Goal: Task Accomplishment & Management: Use online tool/utility

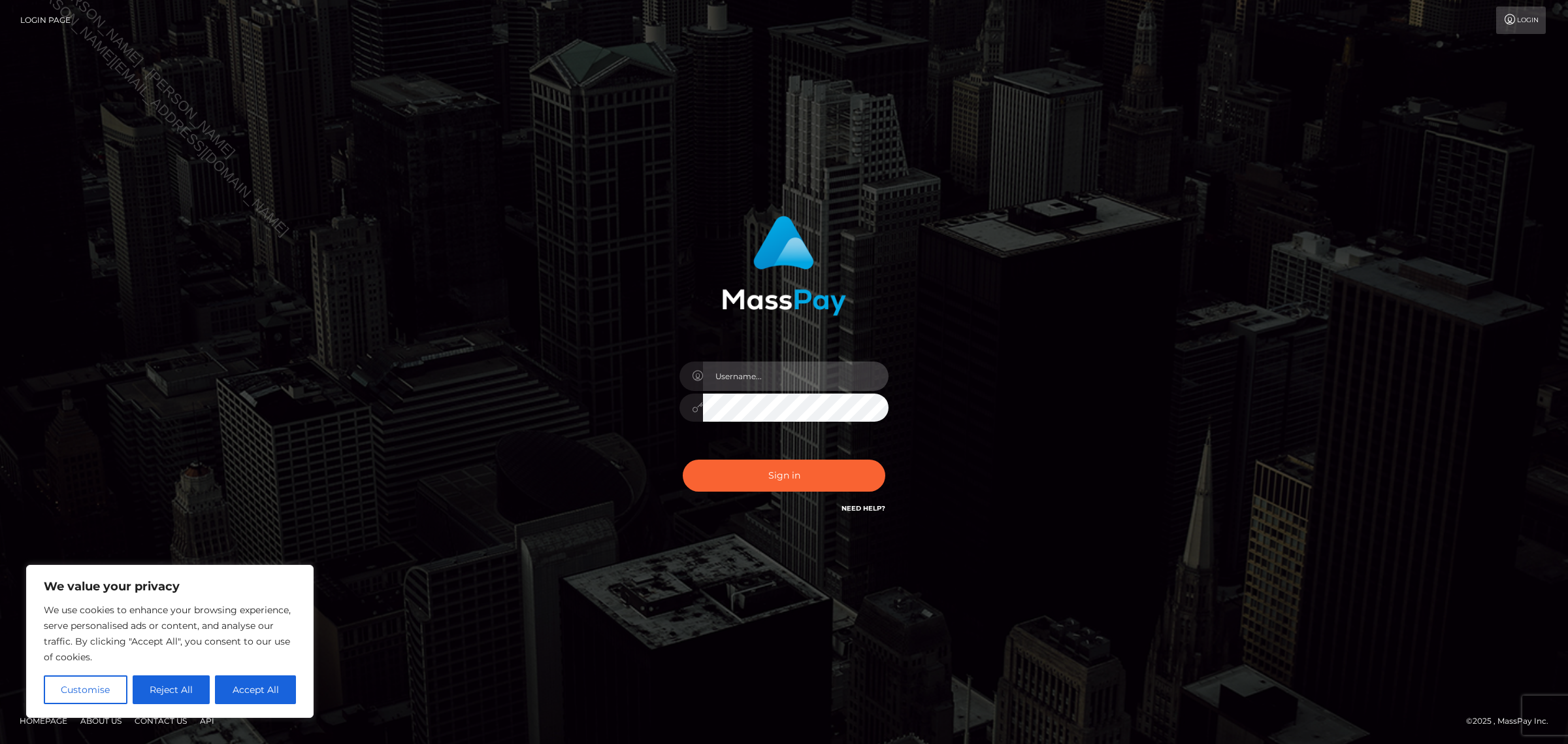
type input "[PERSON_NAME]"
click at [988, 365] on div "Jennifer Sign in" at bounding box center [783, 372] width 745 height 333
click at [792, 472] on button "Sign in" at bounding box center [783, 475] width 203 height 32
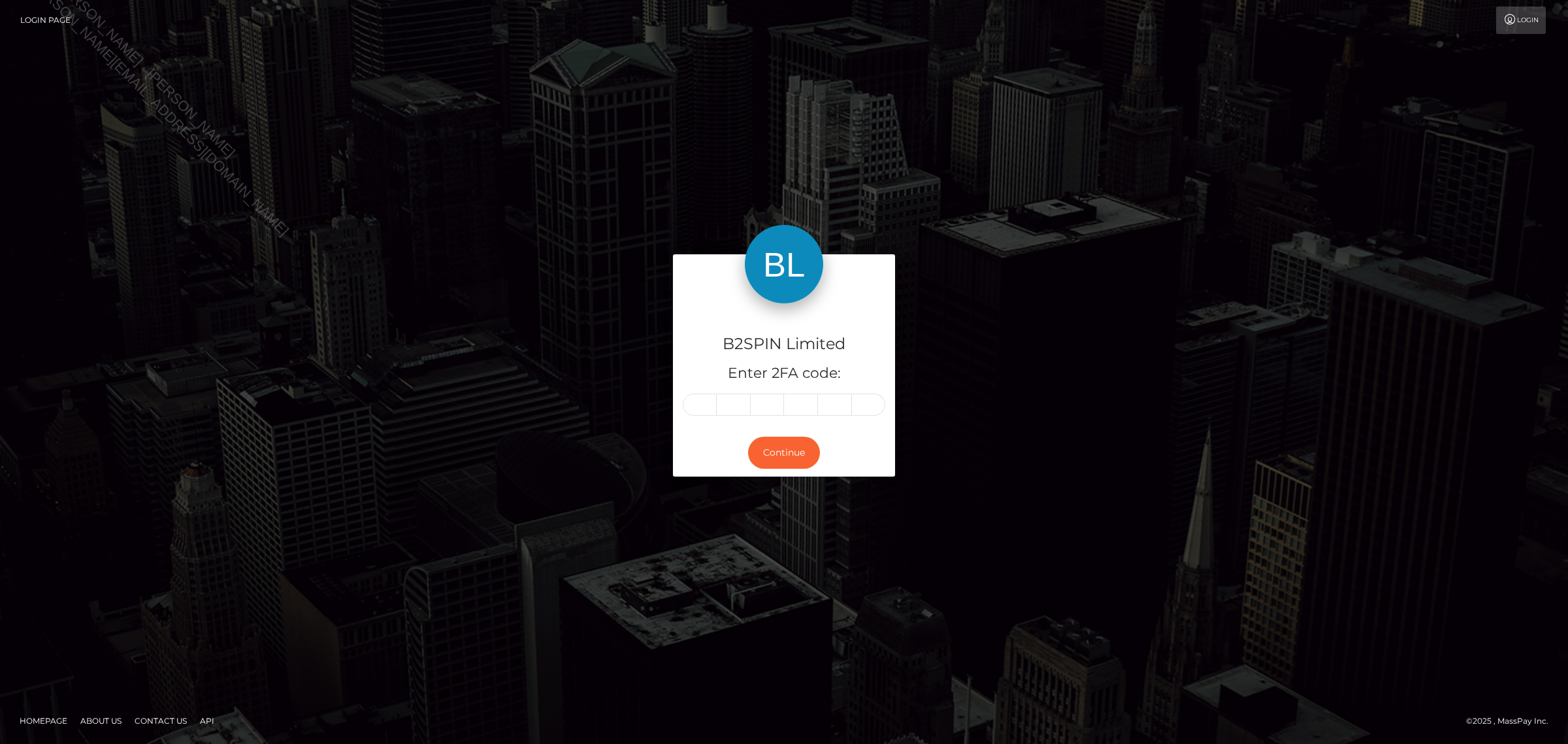
click at [701, 404] on input "text" at bounding box center [699, 404] width 34 height 22
type input "3"
type input "8"
type input "9"
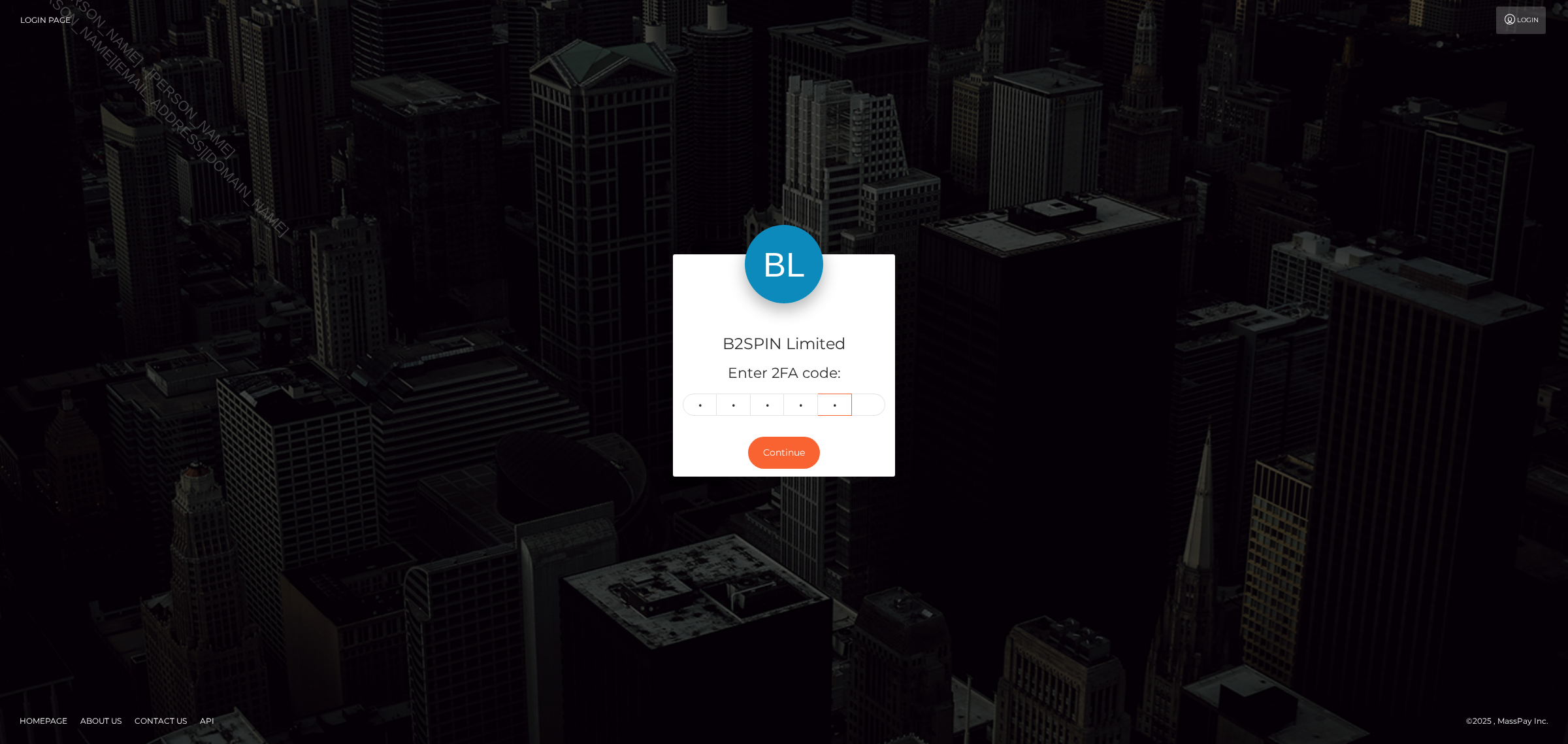
type input "7"
type input "9"
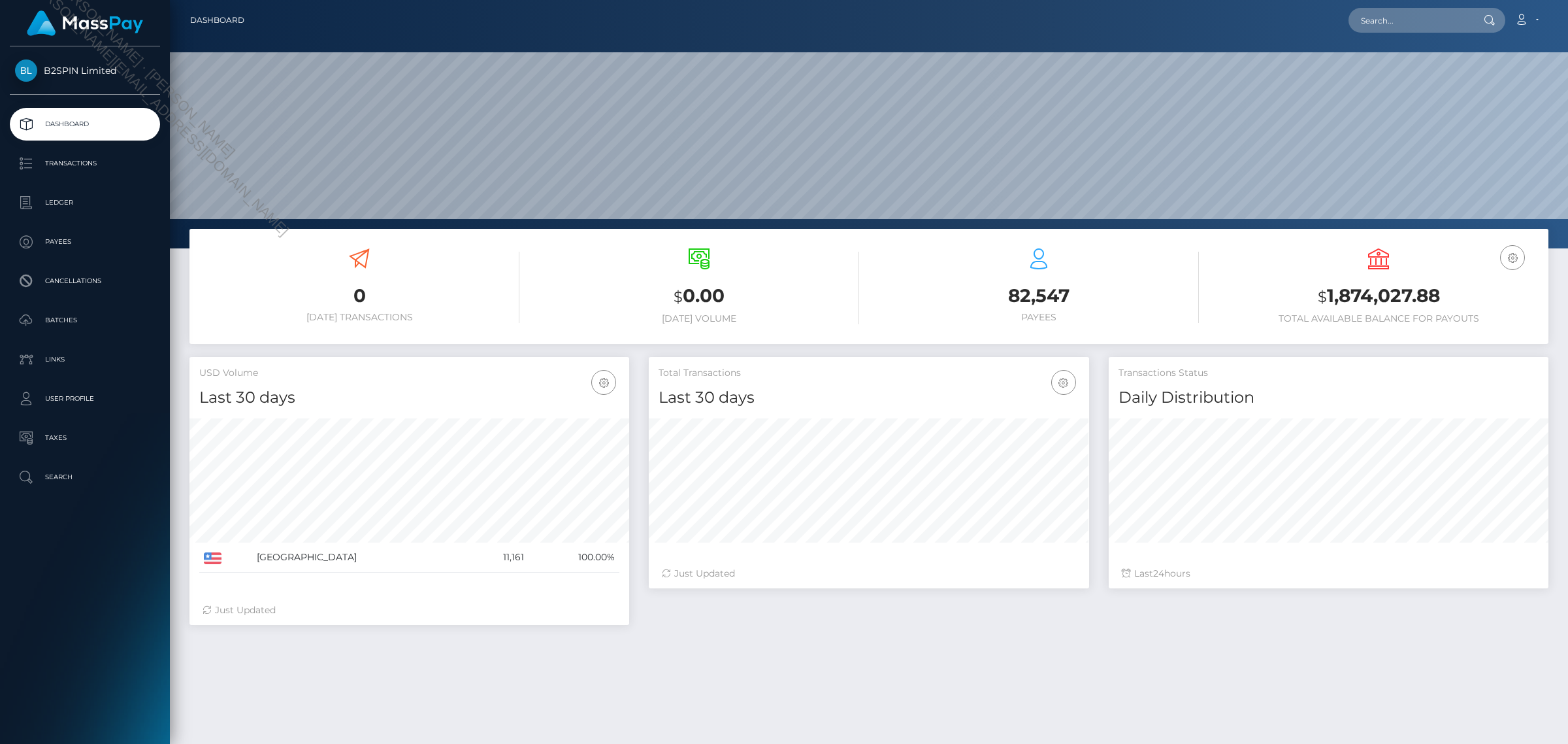
scroll to position [231, 439]
drag, startPoint x: 1454, startPoint y: 301, endPoint x: 1320, endPoint y: 296, distance: 134.1
click at [1320, 296] on h3 "$ 1,874,027.88" at bounding box center [1378, 296] width 320 height 27
copy h3 "$ 1,874,027.88"
